Goal: Transaction & Acquisition: Purchase product/service

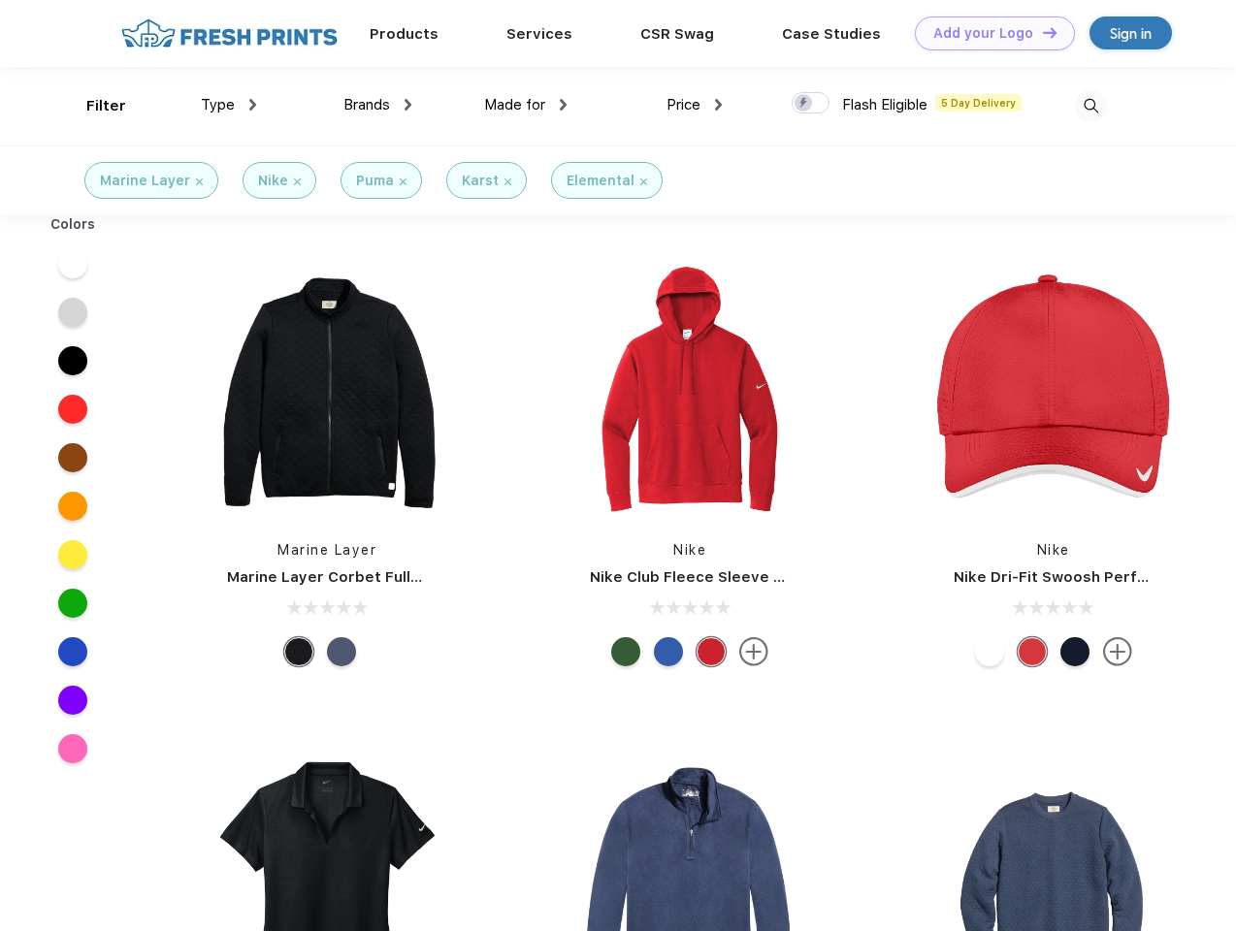
click at [988, 33] on link "Add your Logo Design Tool" at bounding box center [995, 33] width 160 height 34
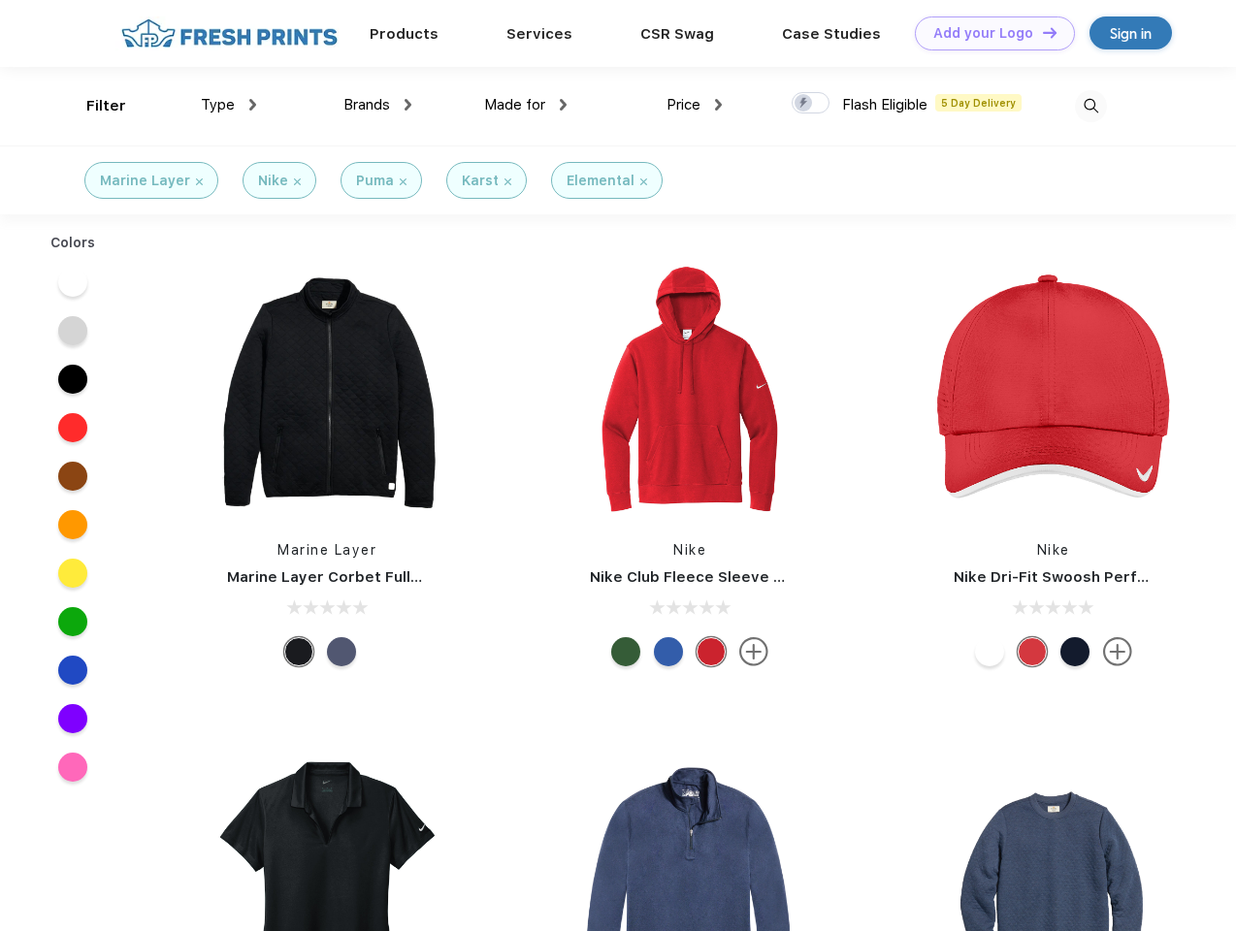
click at [0, 0] on div "Design Tool" at bounding box center [0, 0] width 0 height 0
click at [1041, 32] on link "Add your Logo Design Tool" at bounding box center [995, 33] width 160 height 34
click at [93, 106] on div "Filter" at bounding box center [106, 106] width 40 height 22
click at [229, 105] on span "Type" at bounding box center [218, 104] width 34 height 17
click at [377, 105] on span "Brands" at bounding box center [366, 104] width 47 height 17
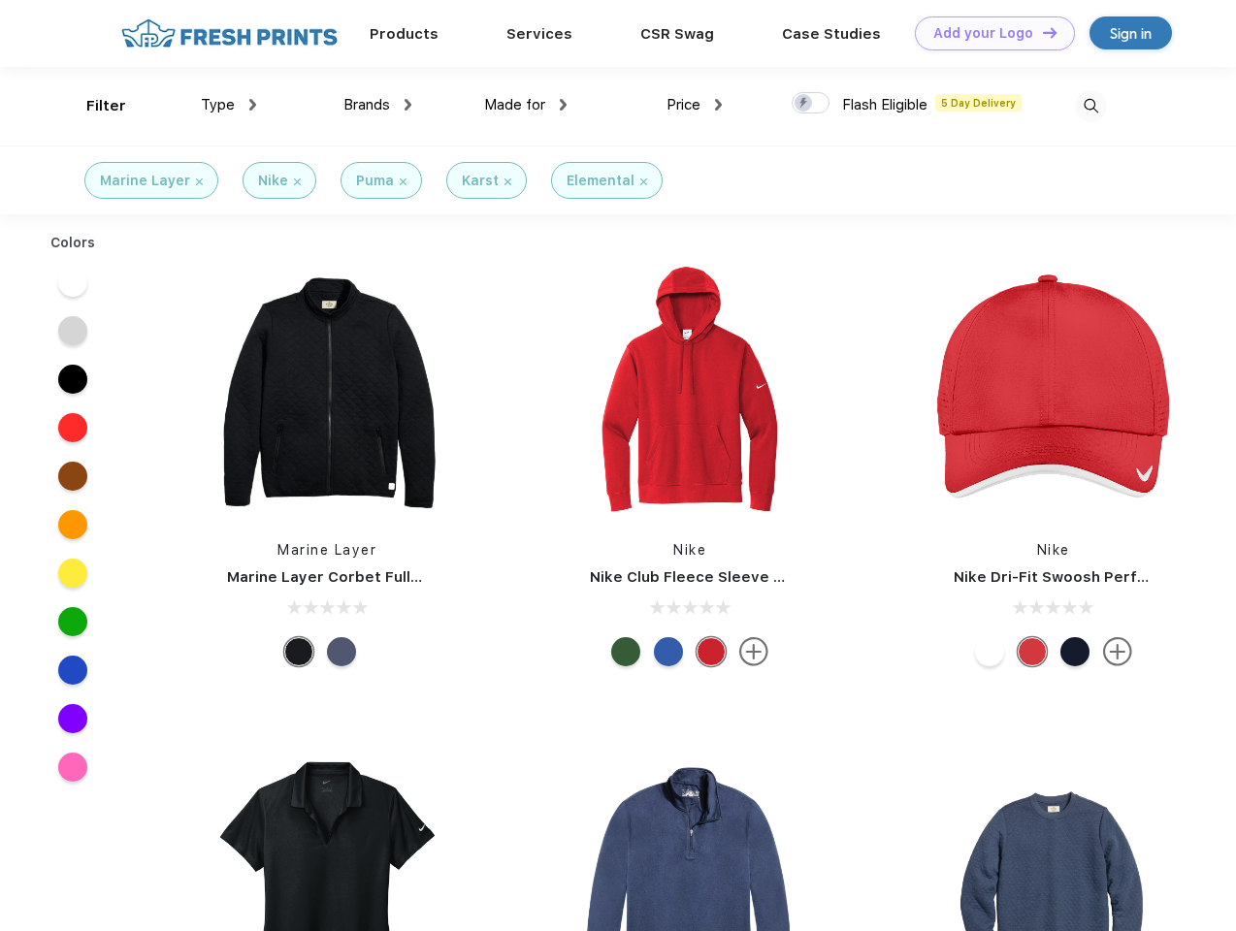
click at [526, 105] on span "Made for" at bounding box center [514, 104] width 61 height 17
click at [695, 105] on span "Price" at bounding box center [684, 104] width 34 height 17
click at [811, 104] on div at bounding box center [811, 102] width 38 height 21
click at [804, 104] on input "checkbox" at bounding box center [798, 97] width 13 height 13
click at [1090, 106] on img at bounding box center [1091, 106] width 32 height 32
